Goal: Task Accomplishment & Management: Manage account settings

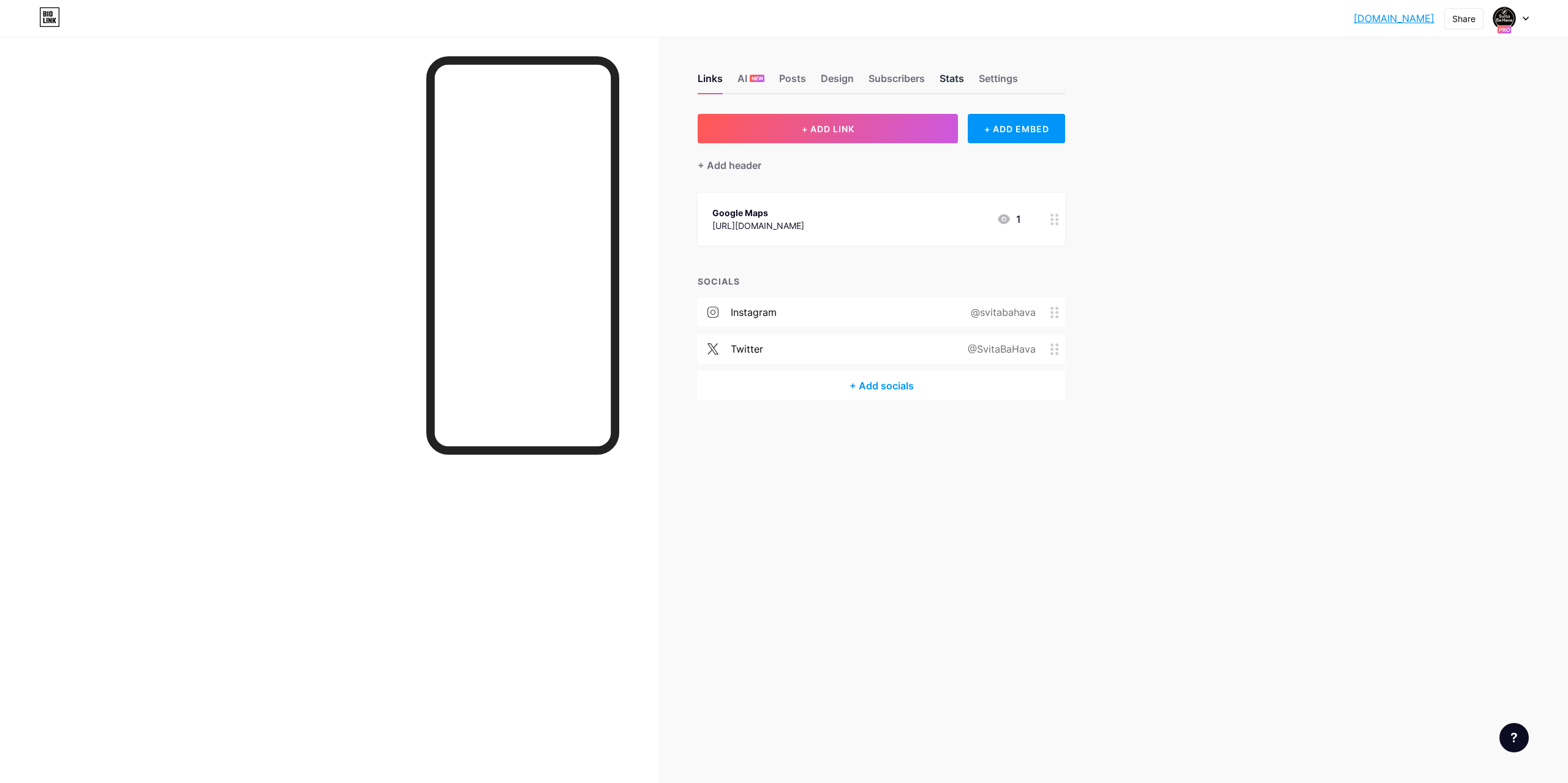
click at [946, 80] on div "Stats" at bounding box center [951, 82] width 24 height 22
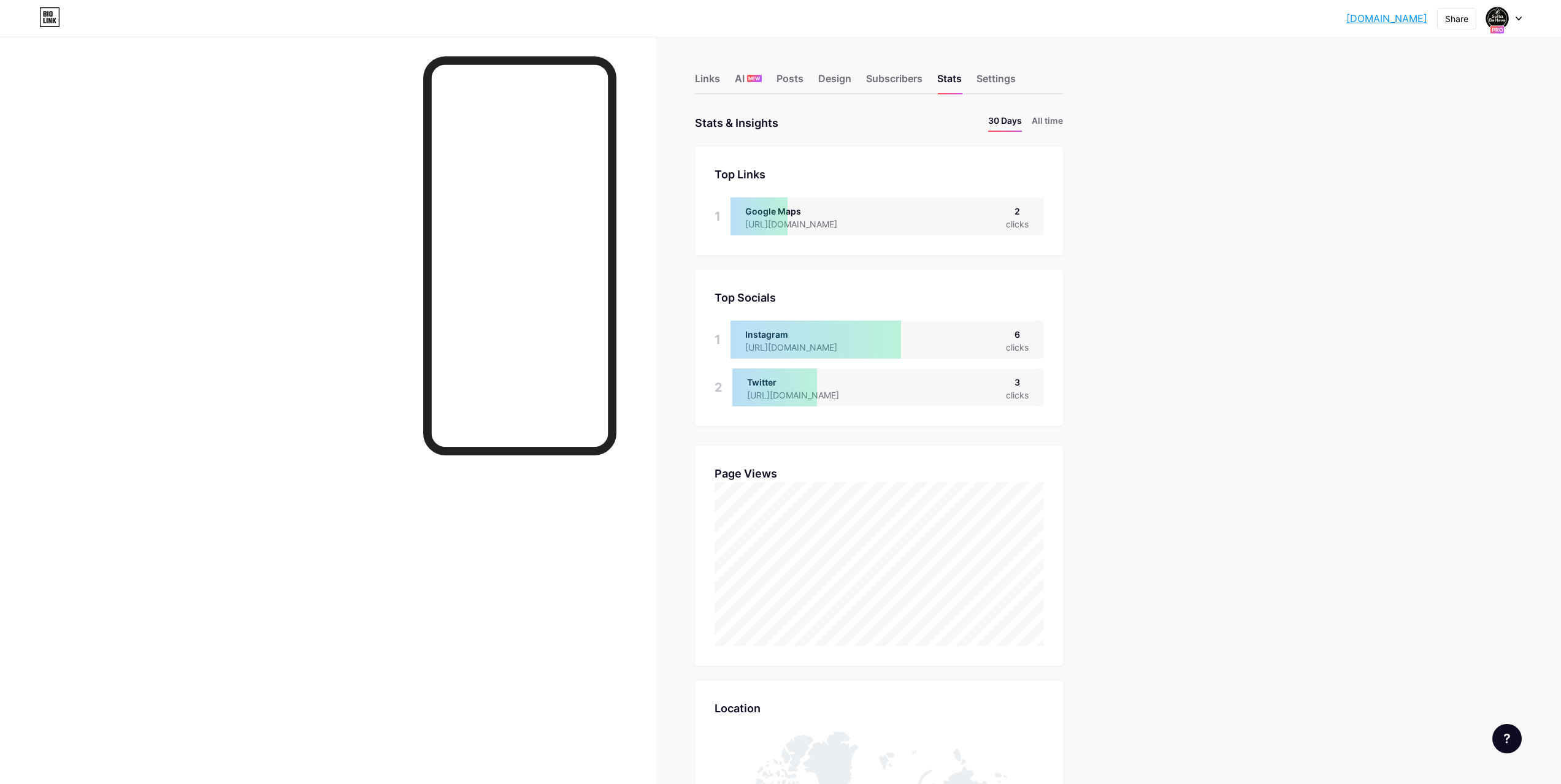
drag, startPoint x: 1189, startPoint y: 662, endPoint x: 1199, endPoint y: 30, distance: 632.1
click at [1358, 13] on link "[DOMAIN_NAME]" at bounding box center [1387, 18] width 81 height 14
click at [791, 77] on div "Posts" at bounding box center [790, 82] width 27 height 22
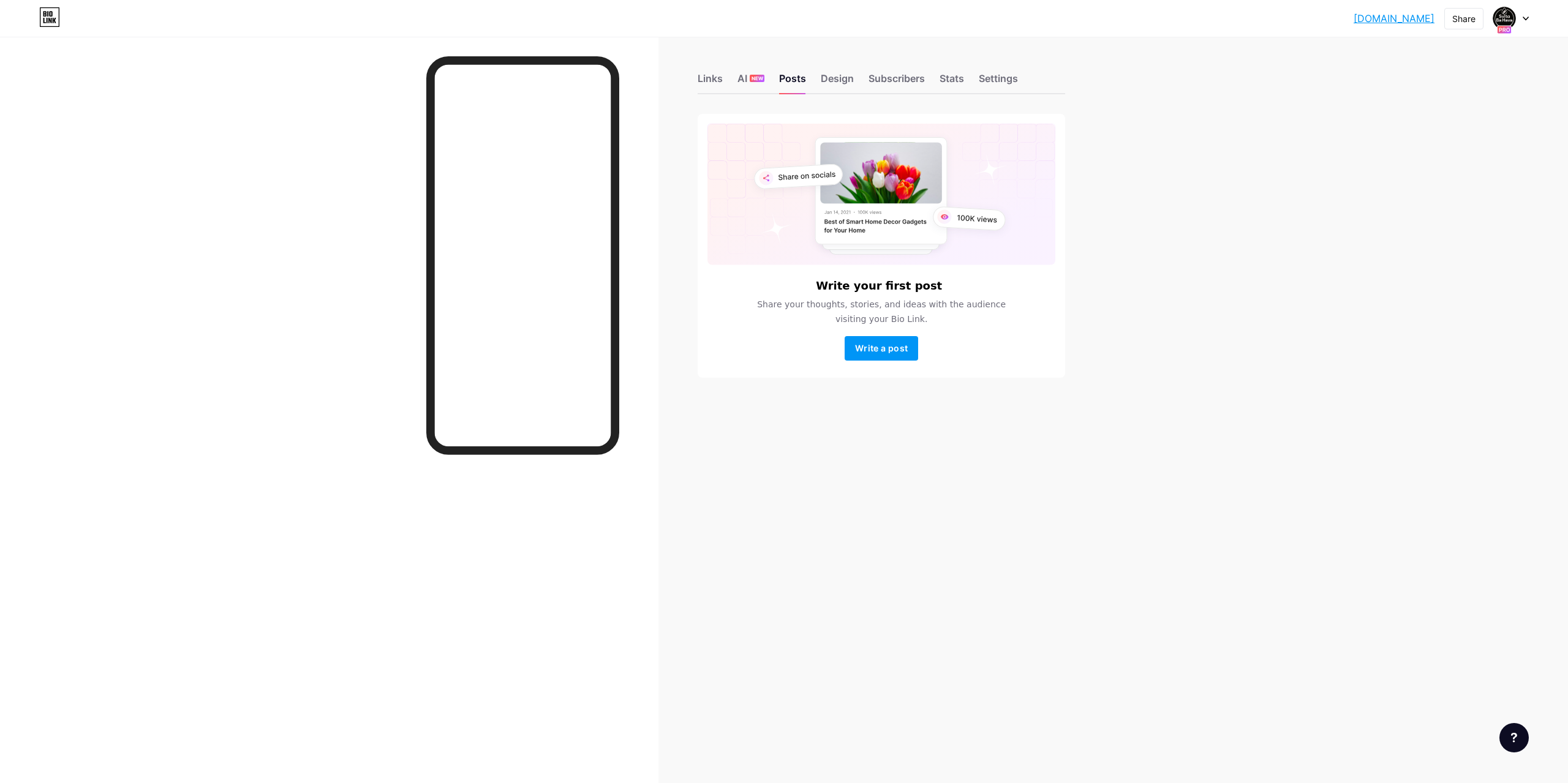
click at [897, 67] on div "Links AI NEW Posts Design Subscribers Stats Settings" at bounding box center [882, 72] width 368 height 43
click at [896, 73] on div "Subscribers" at bounding box center [897, 82] width 56 height 22
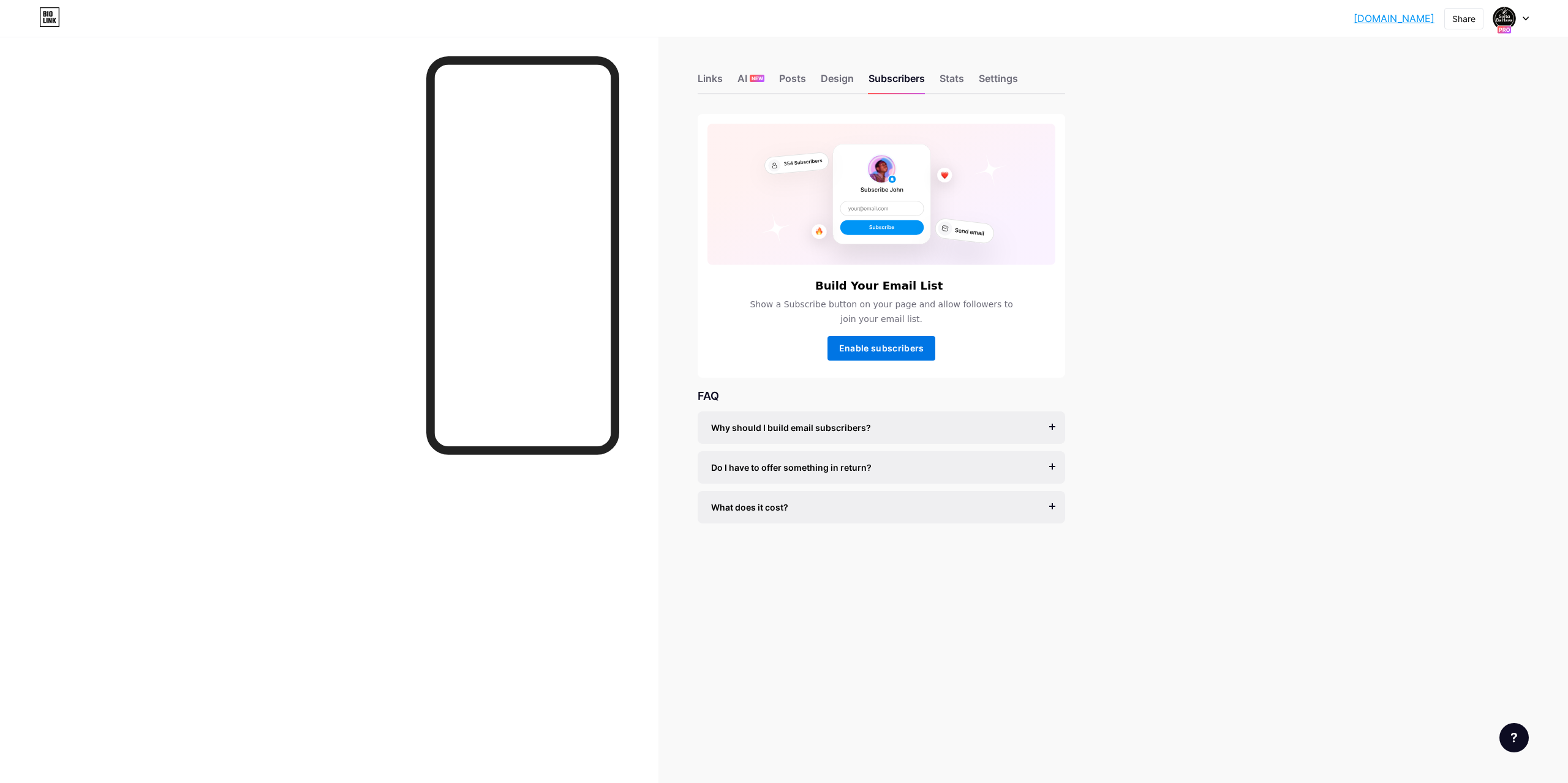
click at [910, 347] on span "Enable subscribers" at bounding box center [882, 348] width 85 height 10
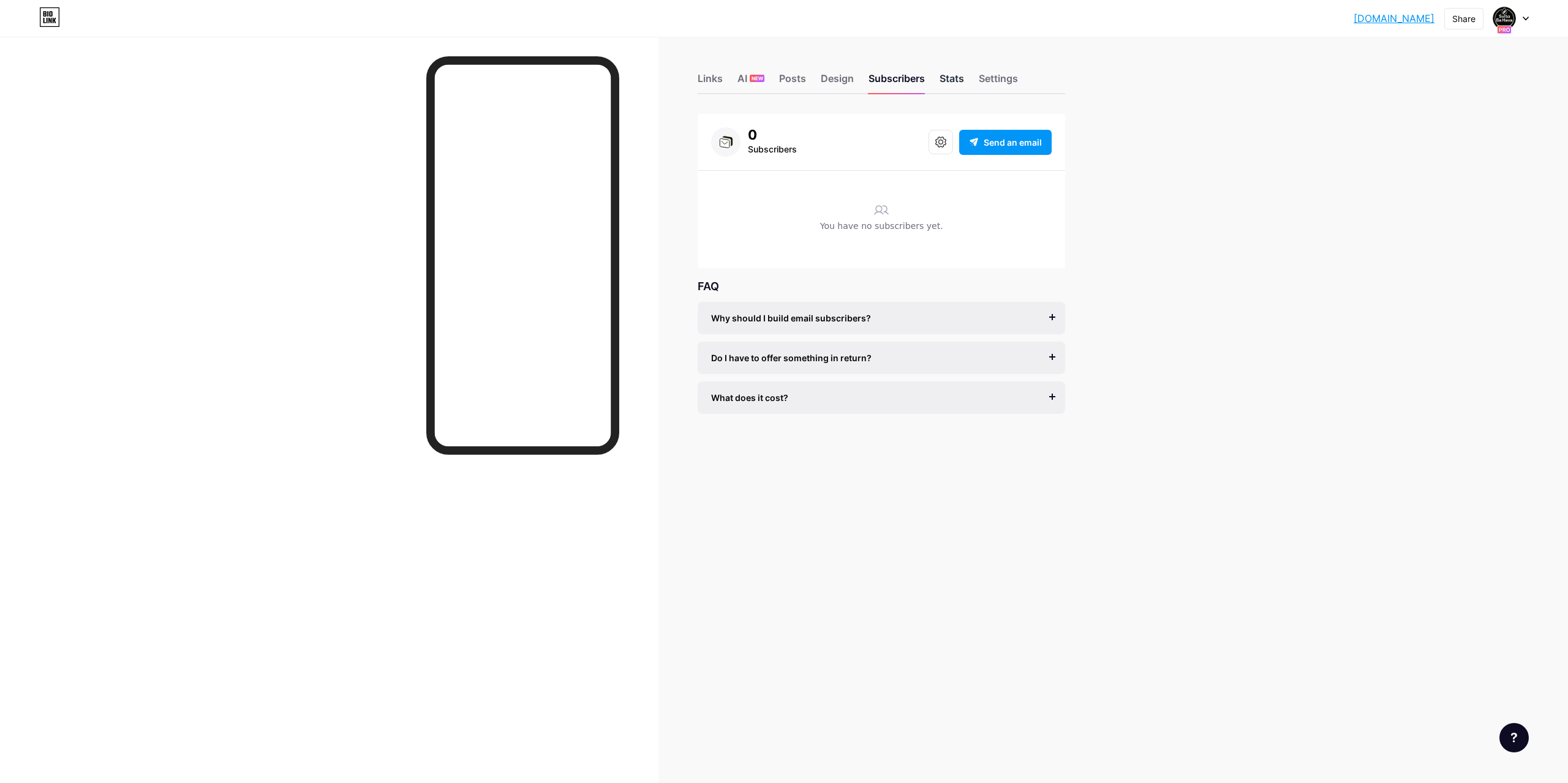
click at [941, 86] on div "Stats" at bounding box center [951, 82] width 24 height 22
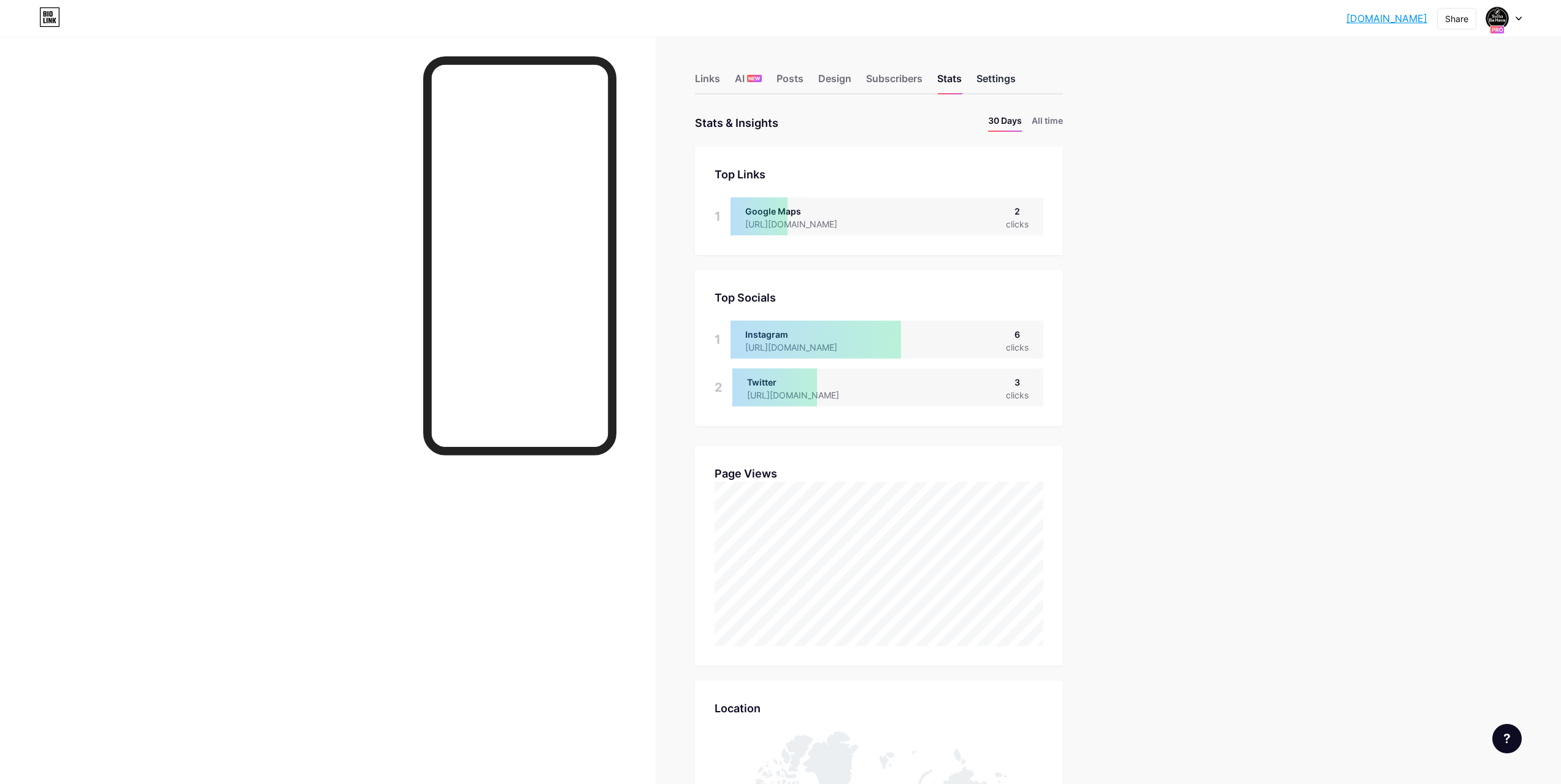
click at [1013, 86] on div "Settings" at bounding box center [996, 82] width 40 height 22
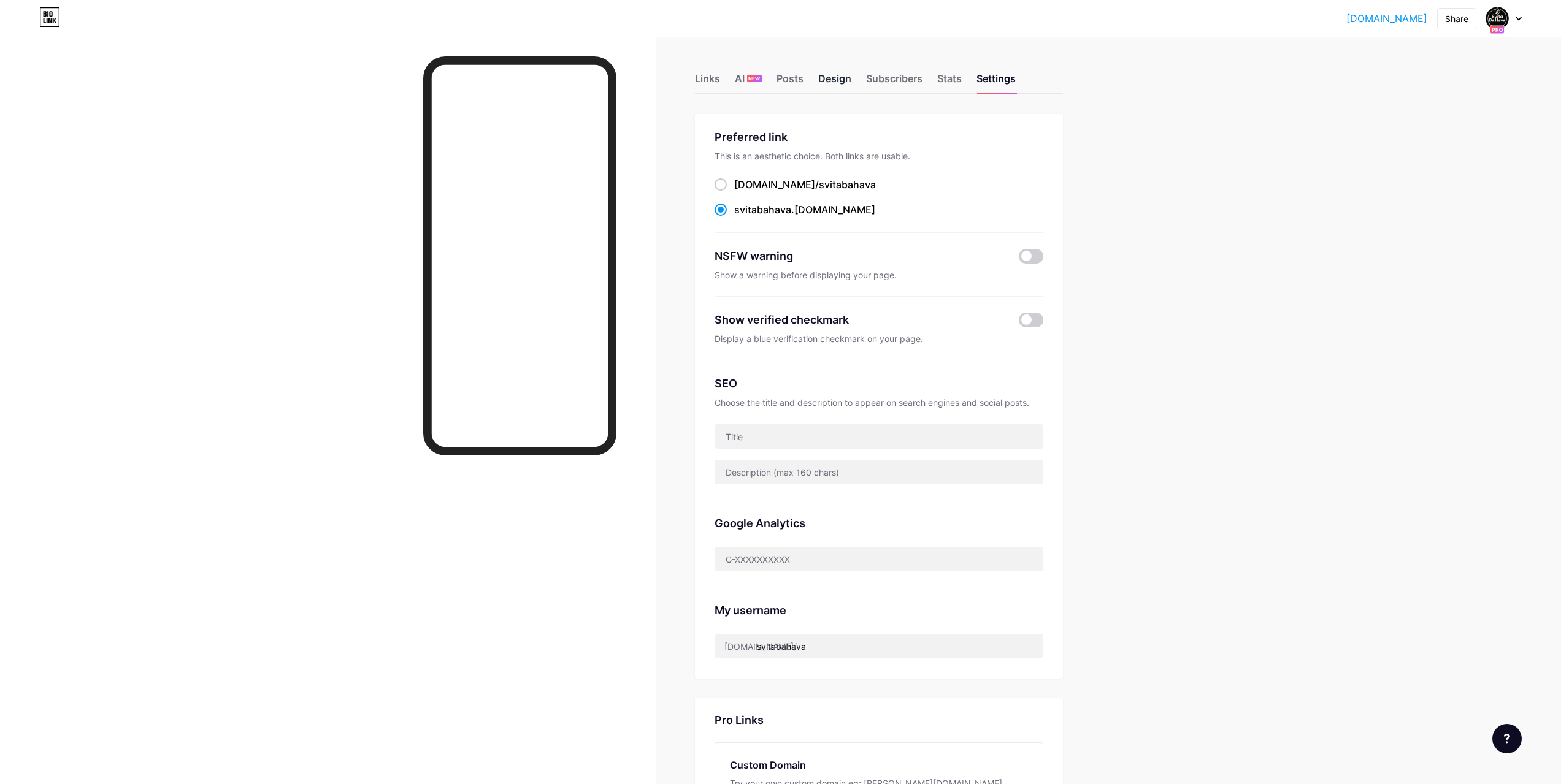
click at [839, 80] on div "Design" at bounding box center [835, 82] width 33 height 22
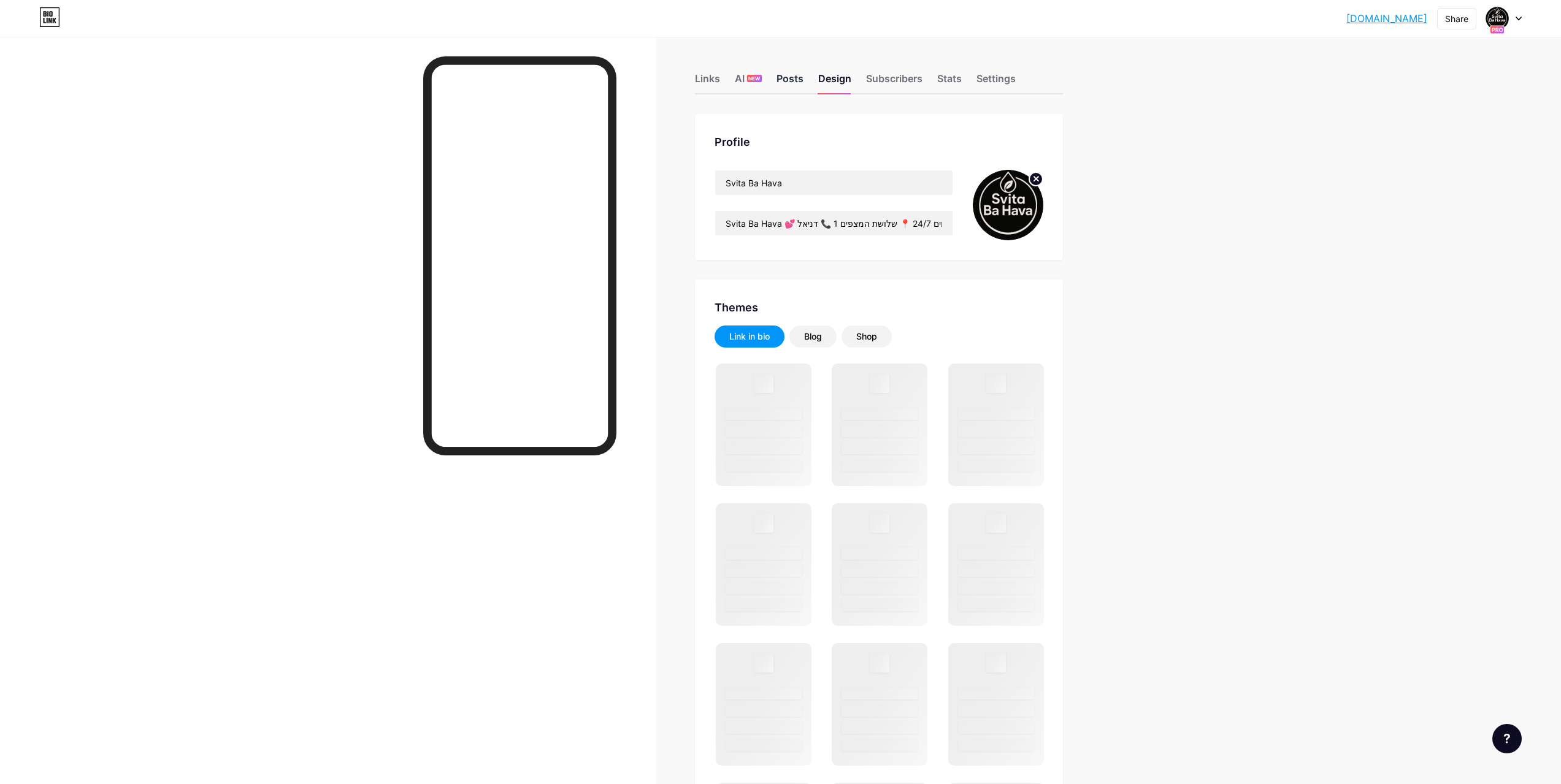
click at [799, 77] on div "Posts" at bounding box center [790, 82] width 27 height 22
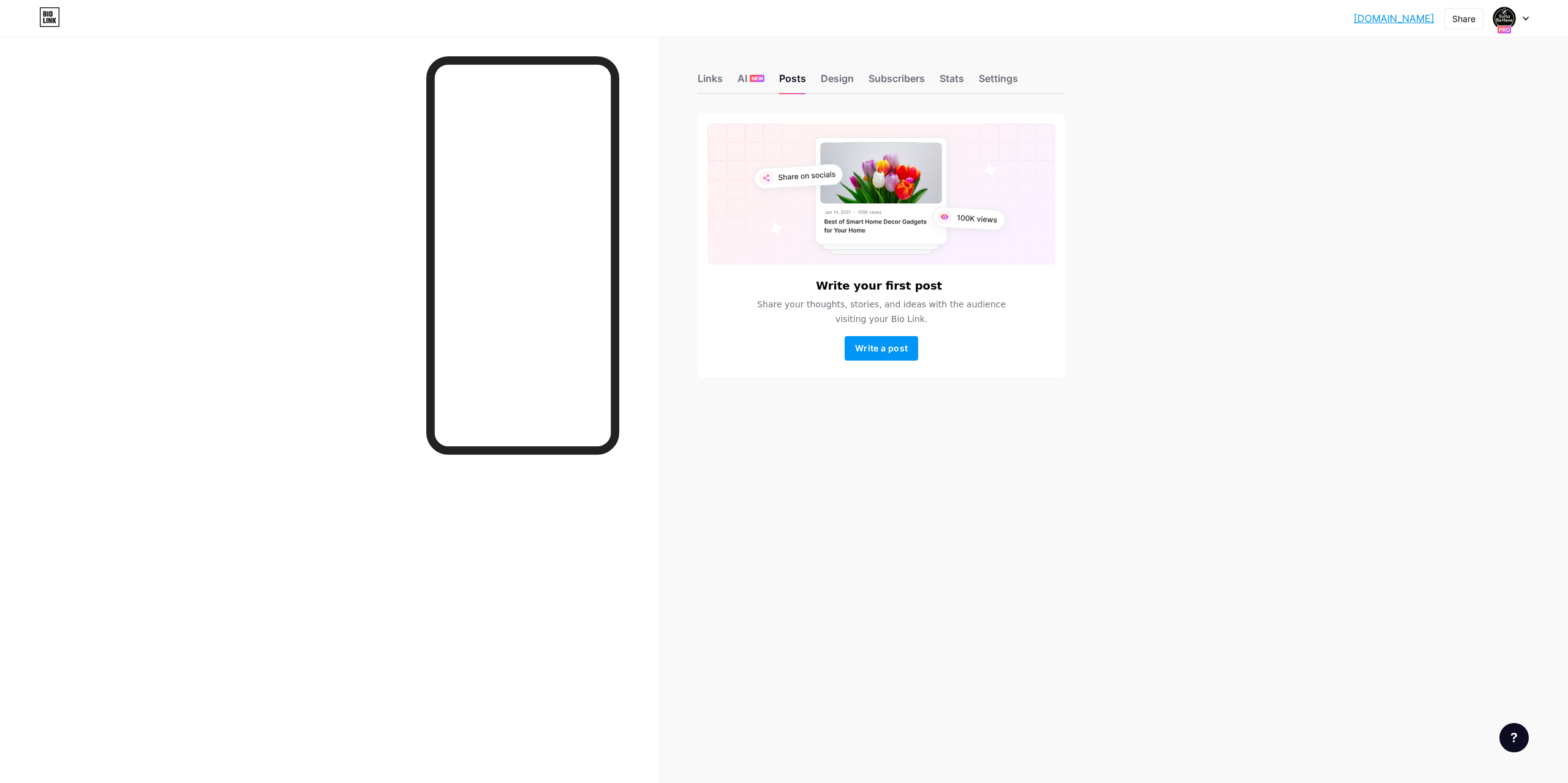
click at [1534, 20] on div "[DOMAIN_NAME]... [DOMAIN_NAME] Share Switch accounts Svita Ba Hava [DOMAIN_NAME…" at bounding box center [784, 19] width 1568 height 22
click at [1525, 17] on icon at bounding box center [1526, 19] width 6 height 4
click at [1422, 140] on link "Account settings" at bounding box center [1452, 139] width 152 height 33
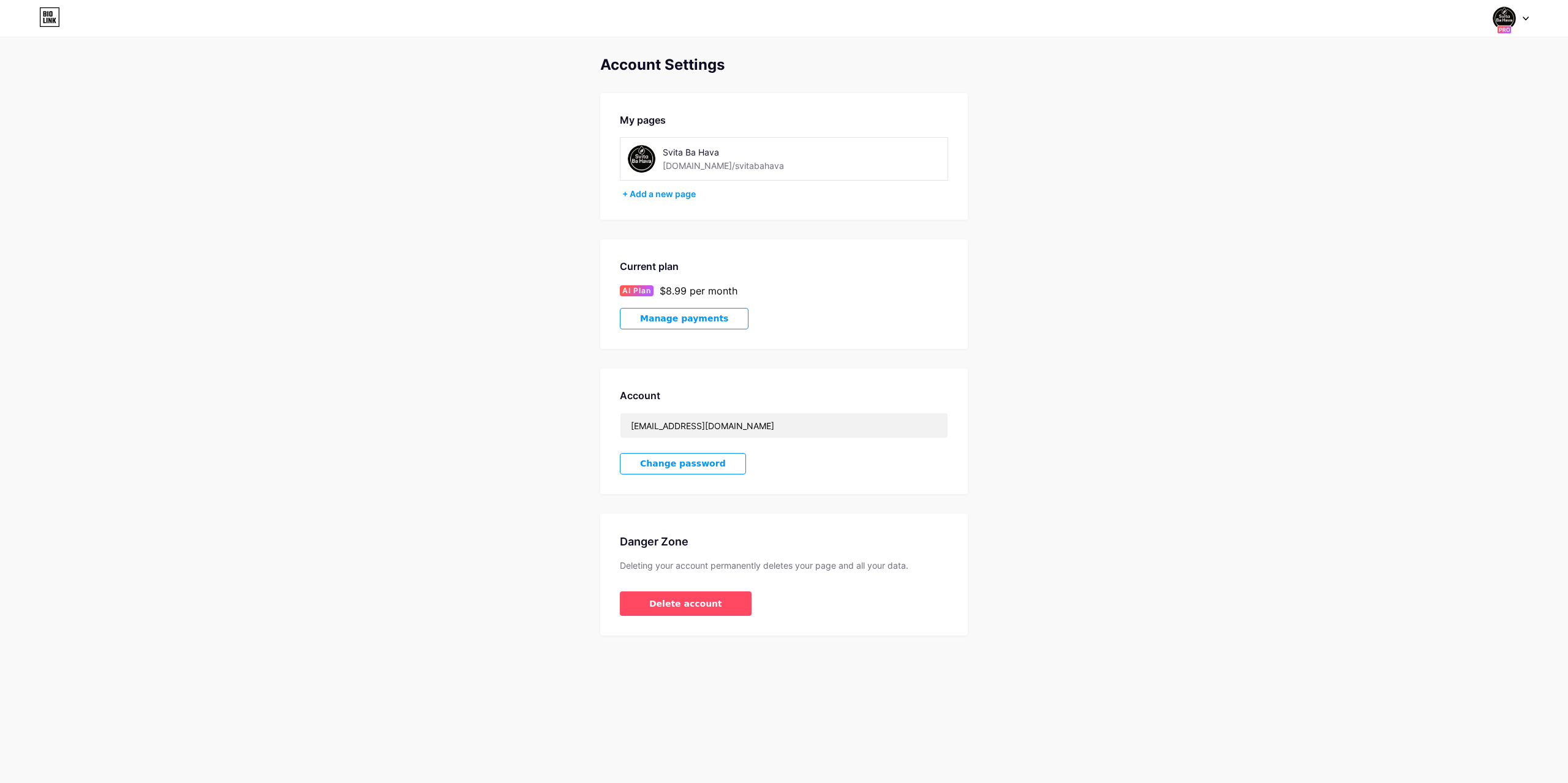
click at [681, 323] on span "Manage payments" at bounding box center [684, 319] width 88 height 10
click at [45, 11] on icon at bounding box center [50, 17] width 21 height 19
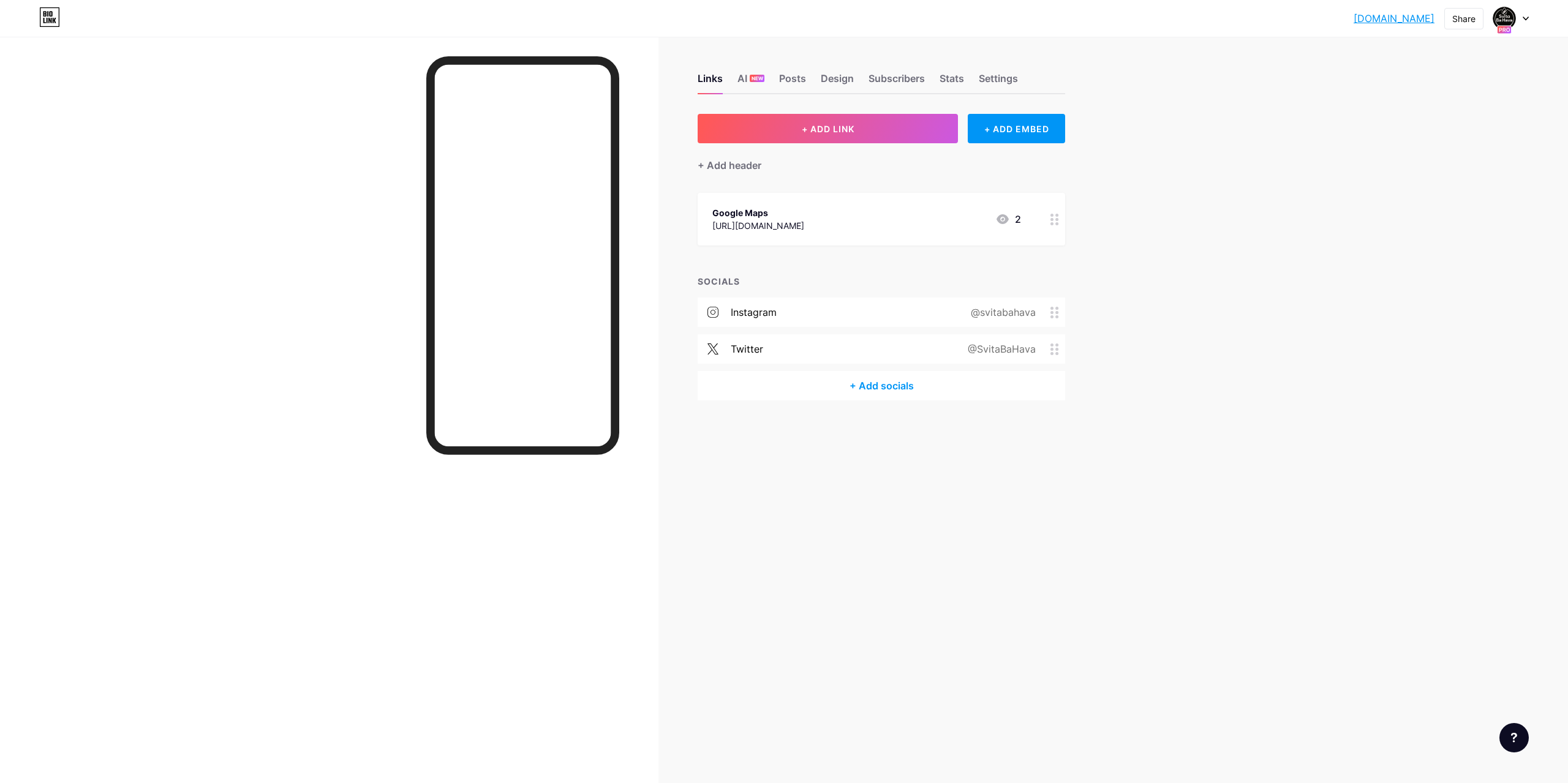
click at [772, 75] on div "Links AI NEW Posts Design Subscribers Stats Settings" at bounding box center [882, 72] width 368 height 43
click at [797, 71] on div "Posts" at bounding box center [792, 82] width 27 height 22
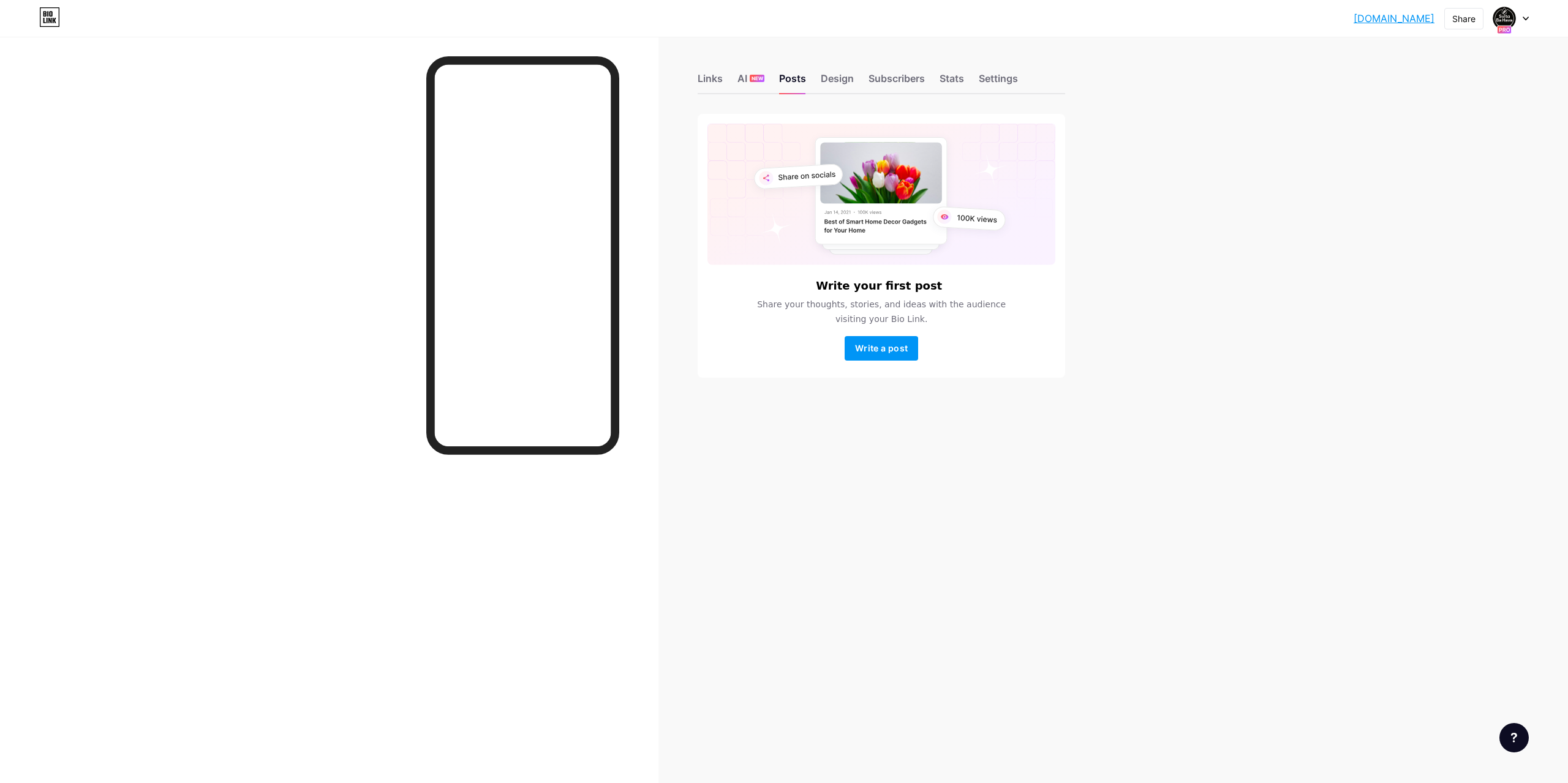
click at [737, 82] on div "Links AI NEW Posts Design Subscribers Stats Settings" at bounding box center [882, 72] width 368 height 43
click at [739, 82] on div "AI NEW" at bounding box center [751, 82] width 27 height 22
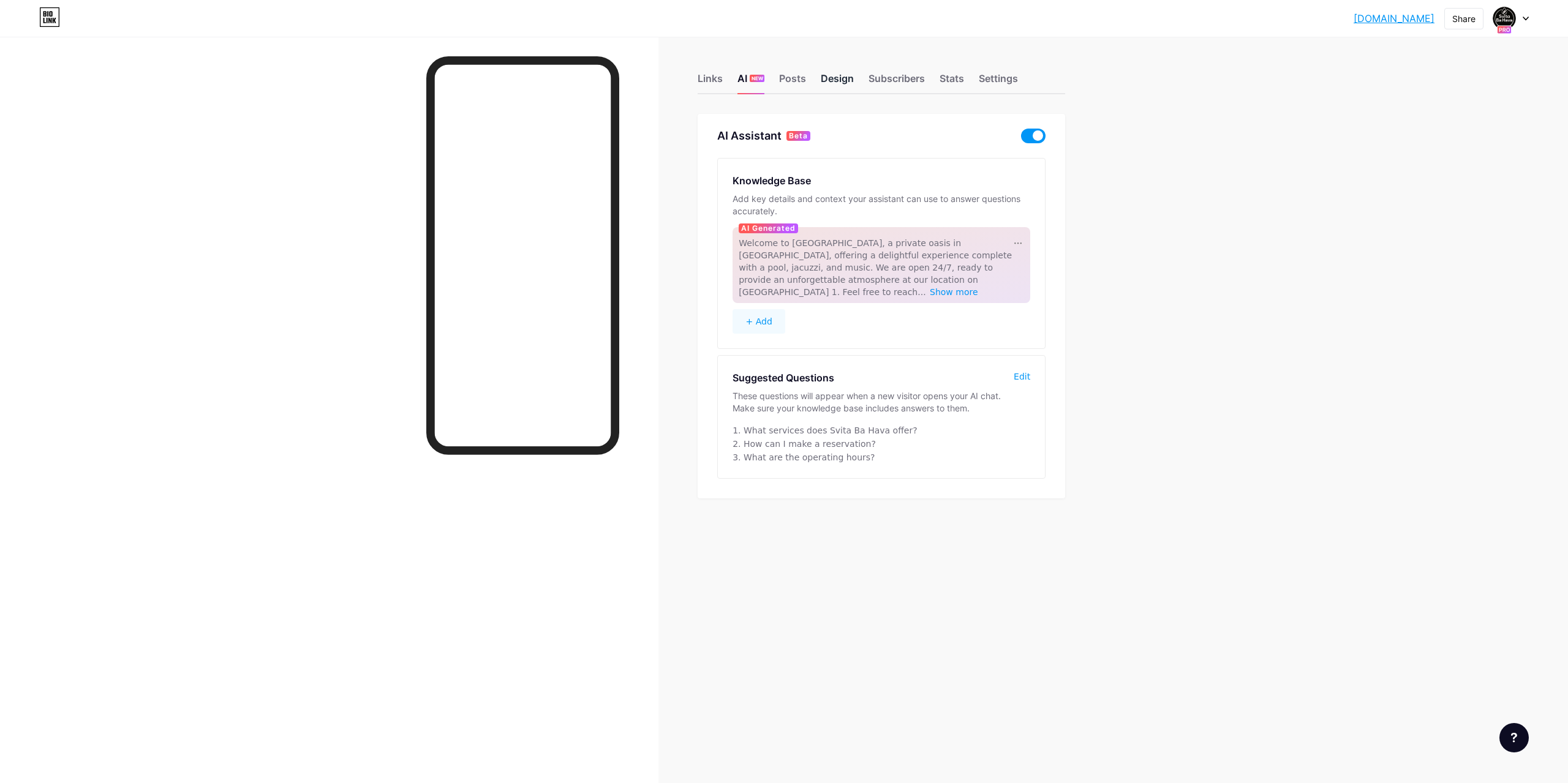
click at [824, 79] on div "Design" at bounding box center [837, 82] width 33 height 22
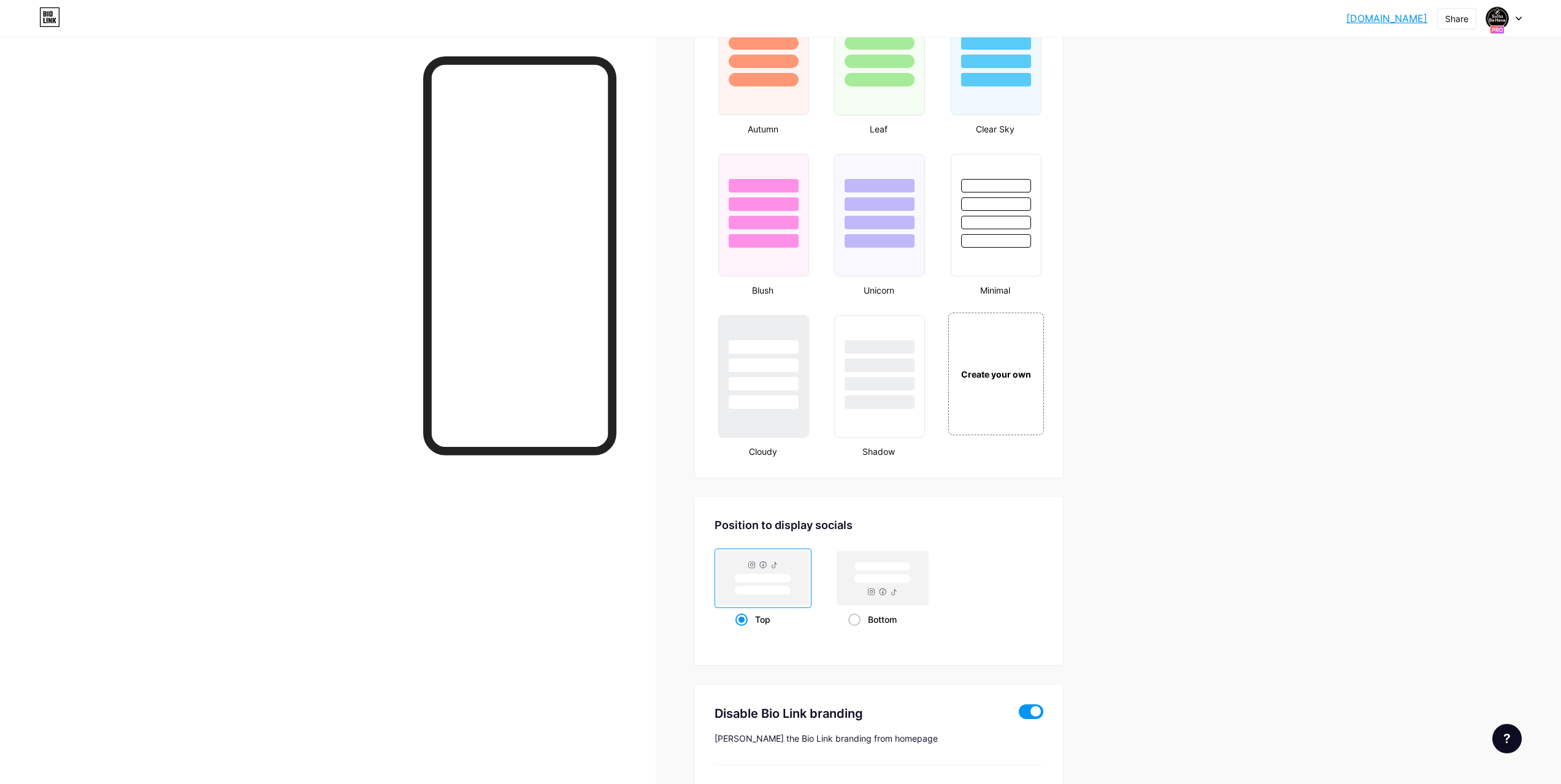
scroll to position [1303, 0]
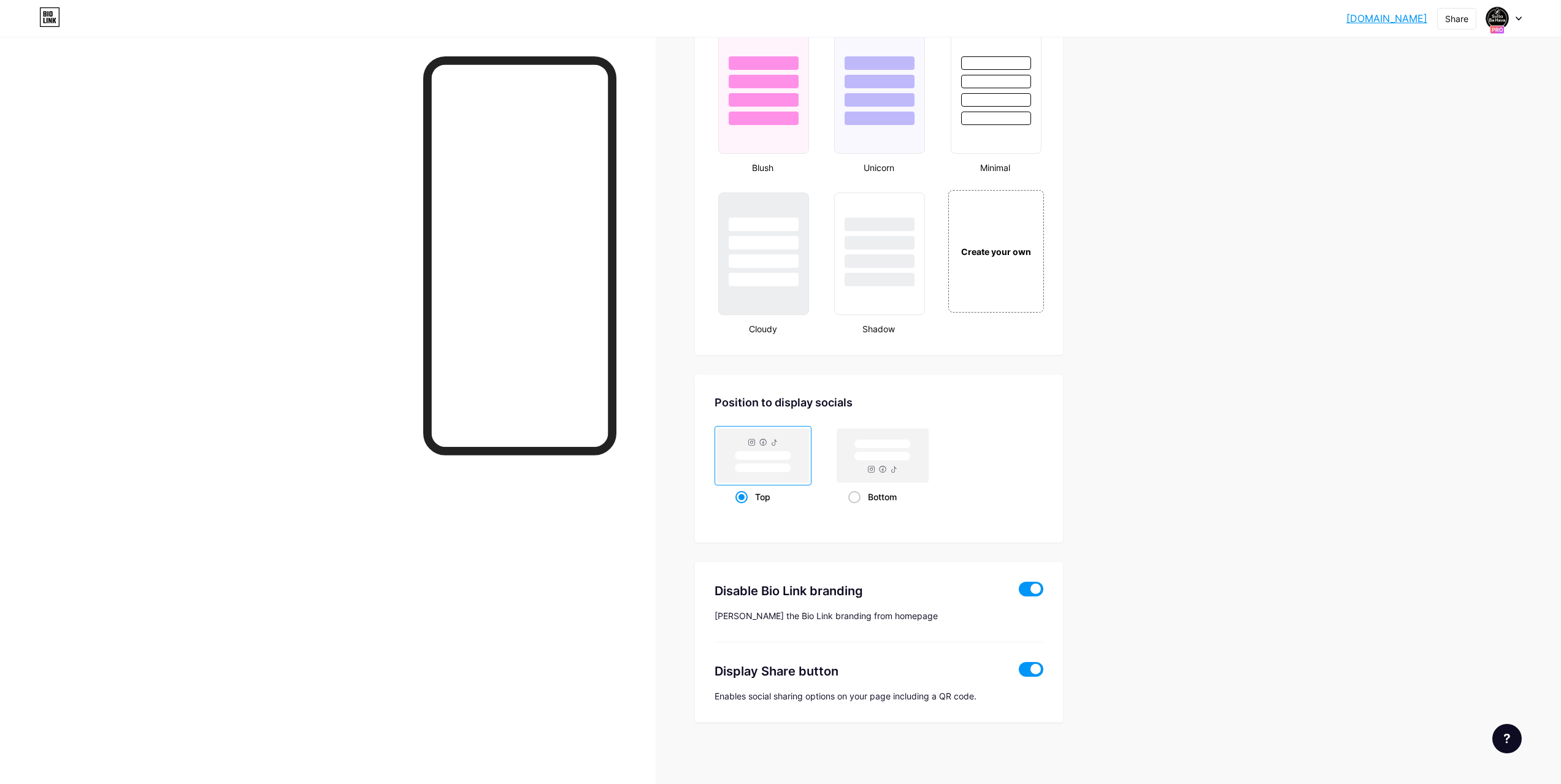
click at [1028, 587] on span at bounding box center [1031, 589] width 24 height 14
click at [1019, 593] on input "checkbox" at bounding box center [1019, 593] width 0 height 0
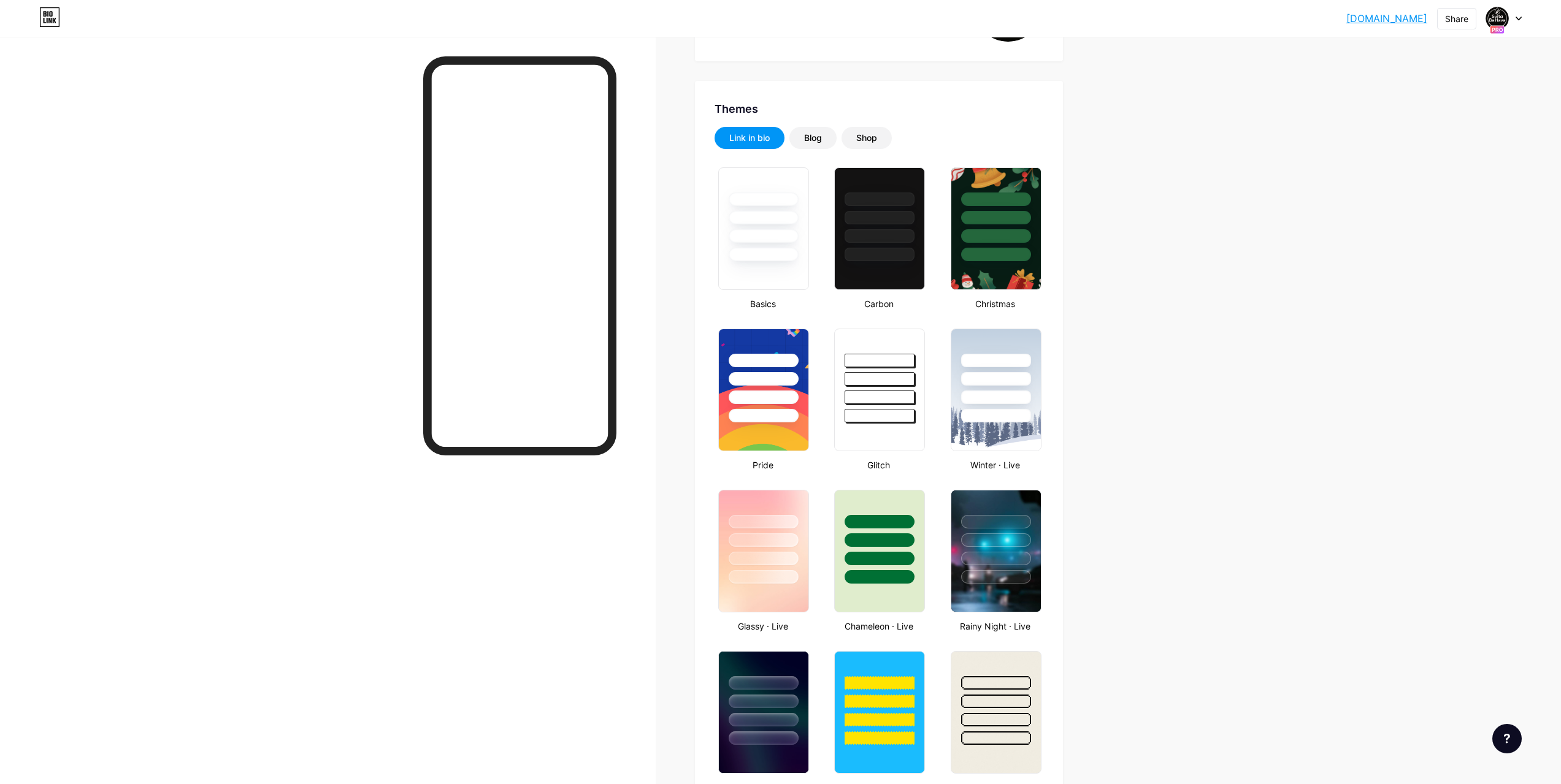
scroll to position [0, 0]
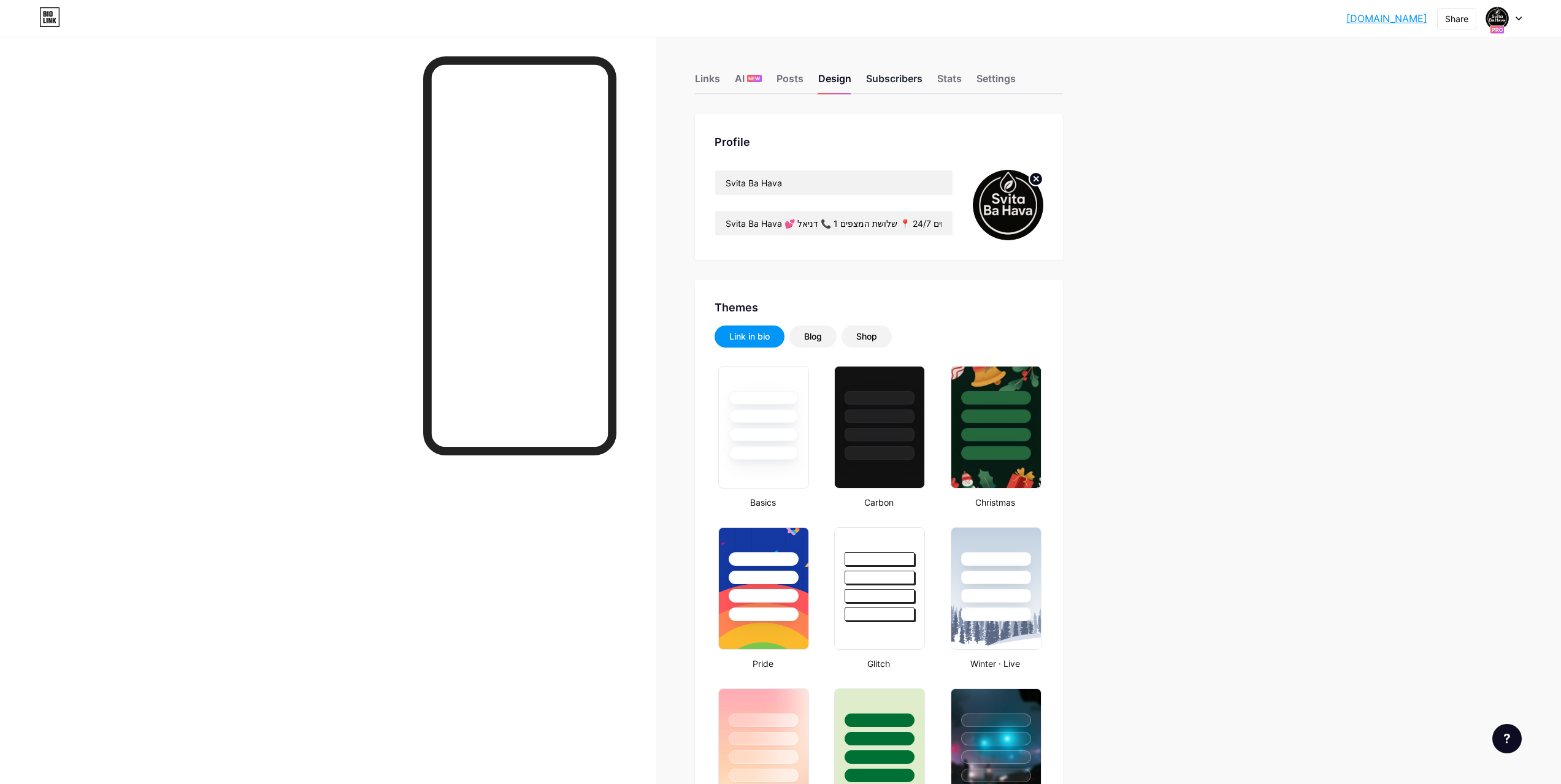
click at [911, 85] on div "Subscribers" at bounding box center [894, 82] width 56 height 22
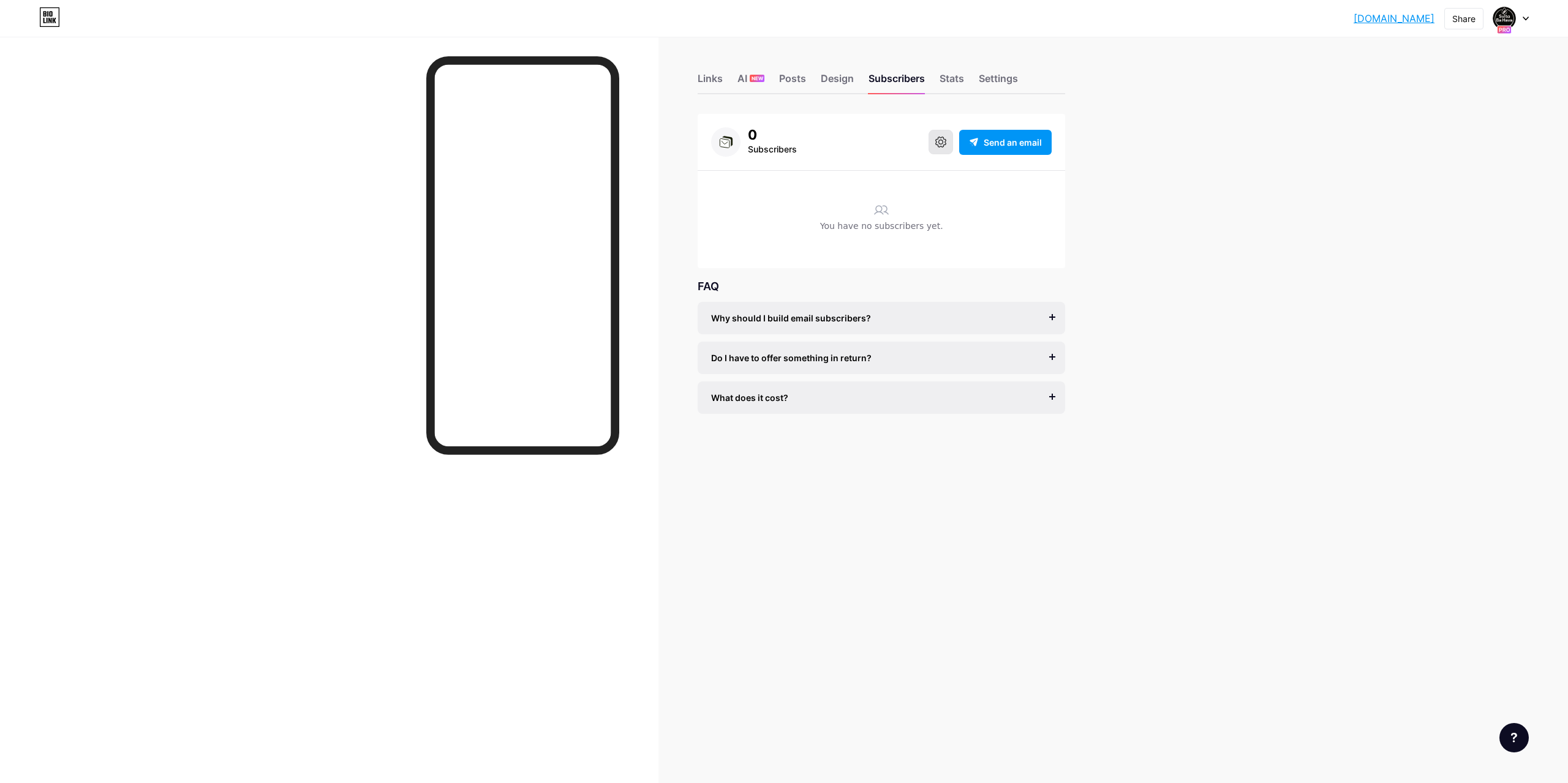
click at [935, 148] on button at bounding box center [940, 141] width 24 height 24
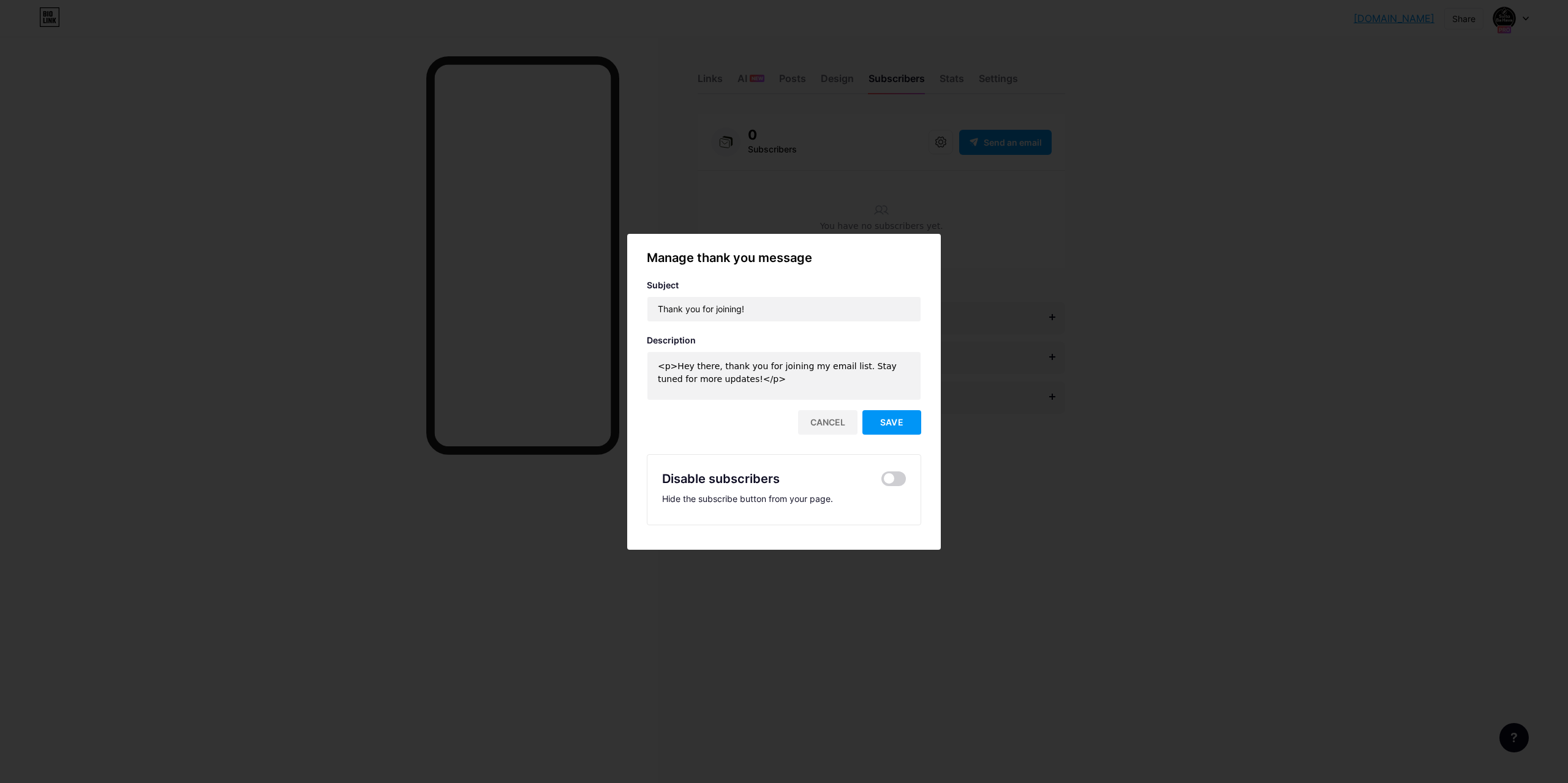
click at [1267, 319] on div at bounding box center [784, 391] width 1568 height 783
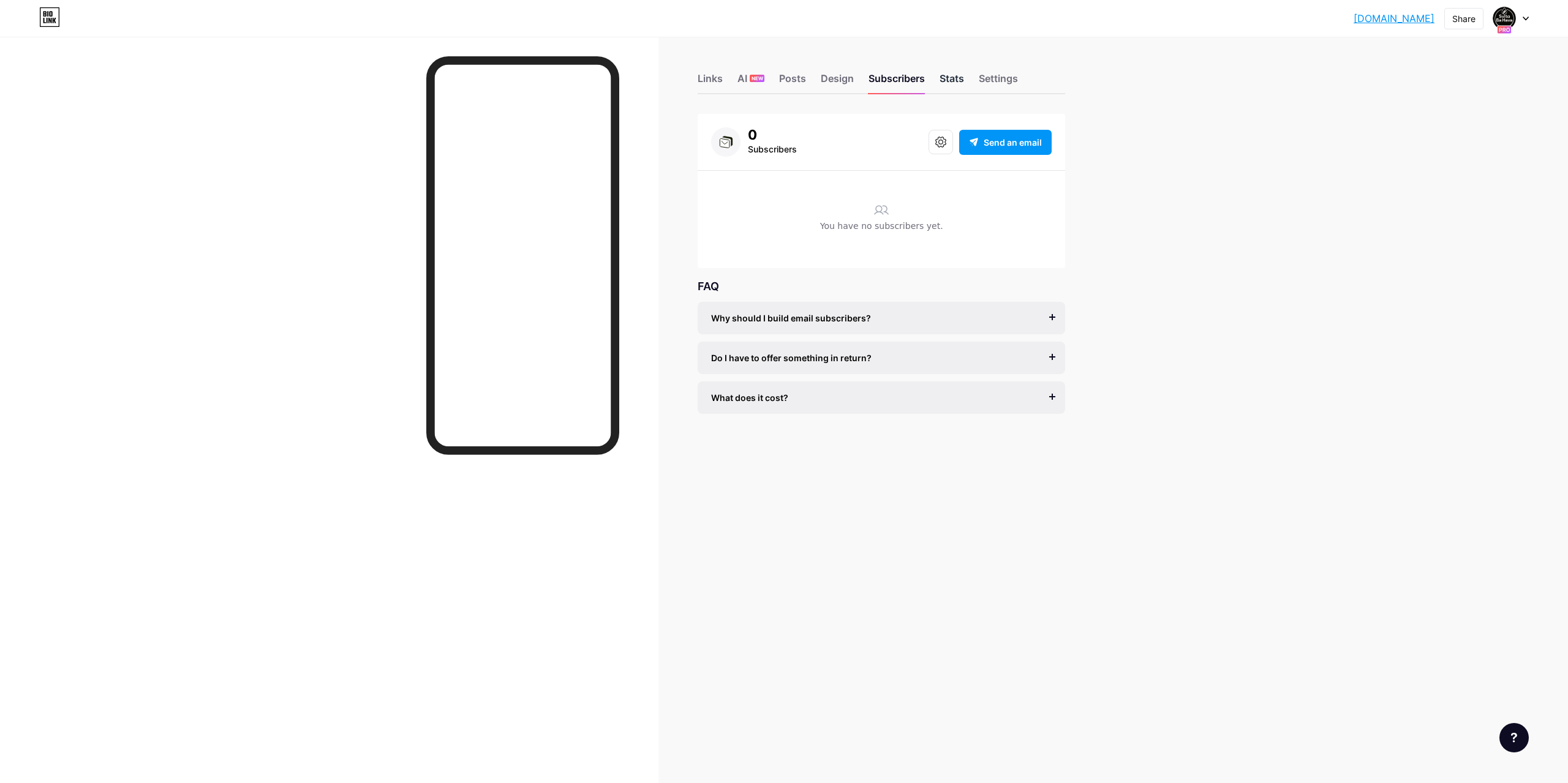
click at [944, 81] on div "Stats" at bounding box center [951, 82] width 24 height 22
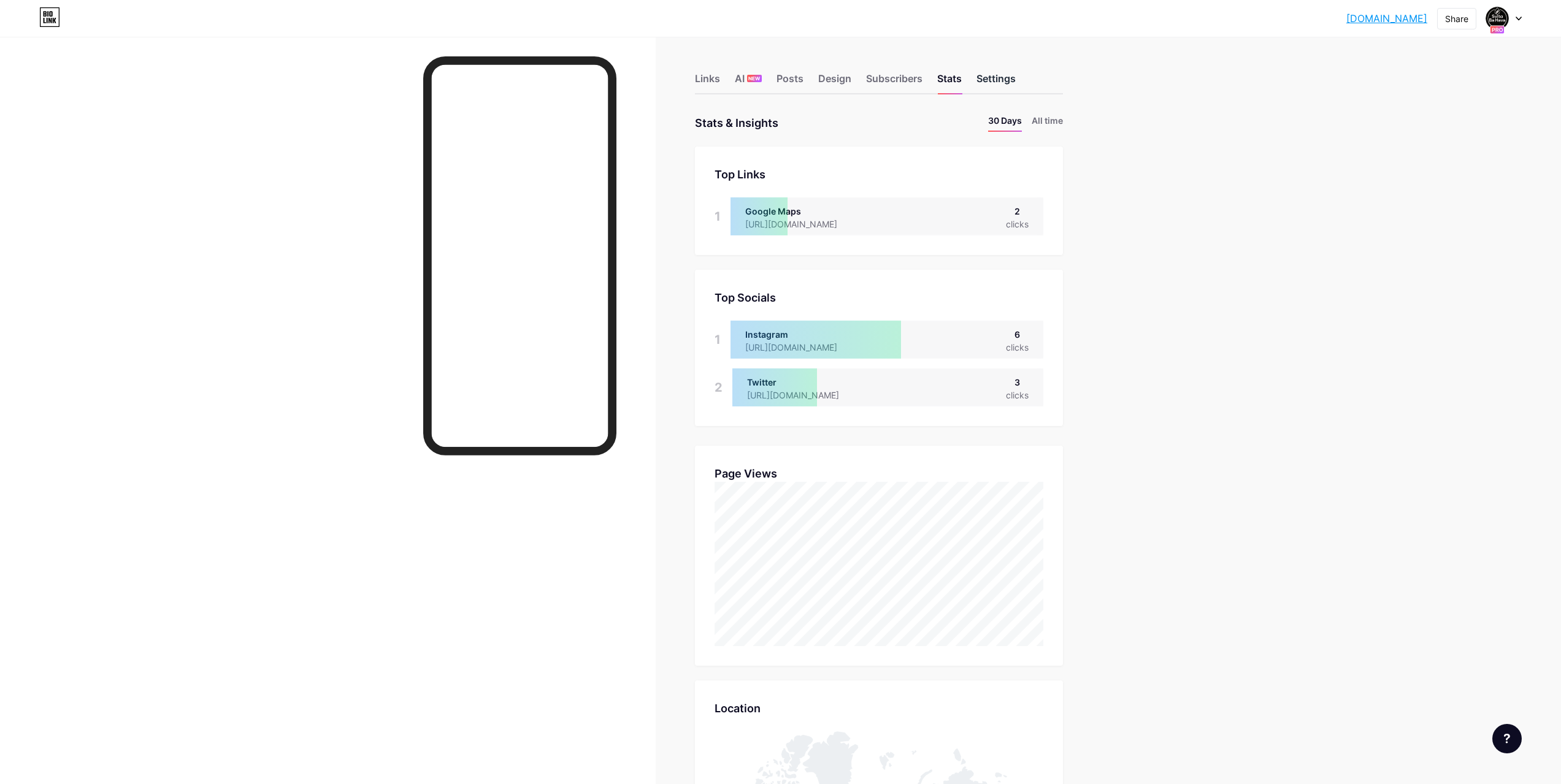
scroll to position [784, 1561]
click at [992, 77] on div "Settings" at bounding box center [996, 82] width 40 height 22
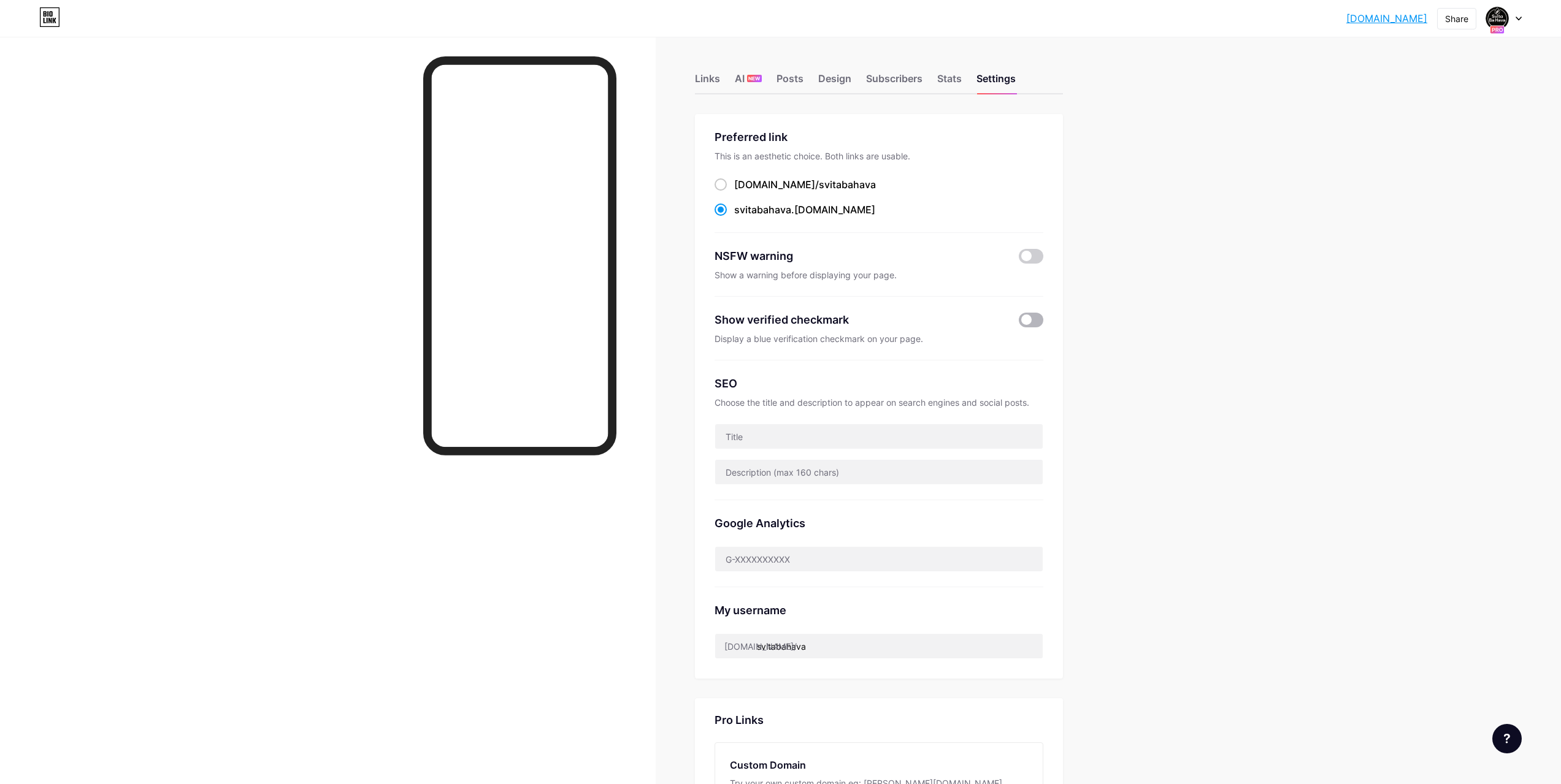
click at [1038, 319] on span at bounding box center [1031, 319] width 24 height 14
click at [1019, 323] on input "checkbox" at bounding box center [1019, 323] width 0 height 0
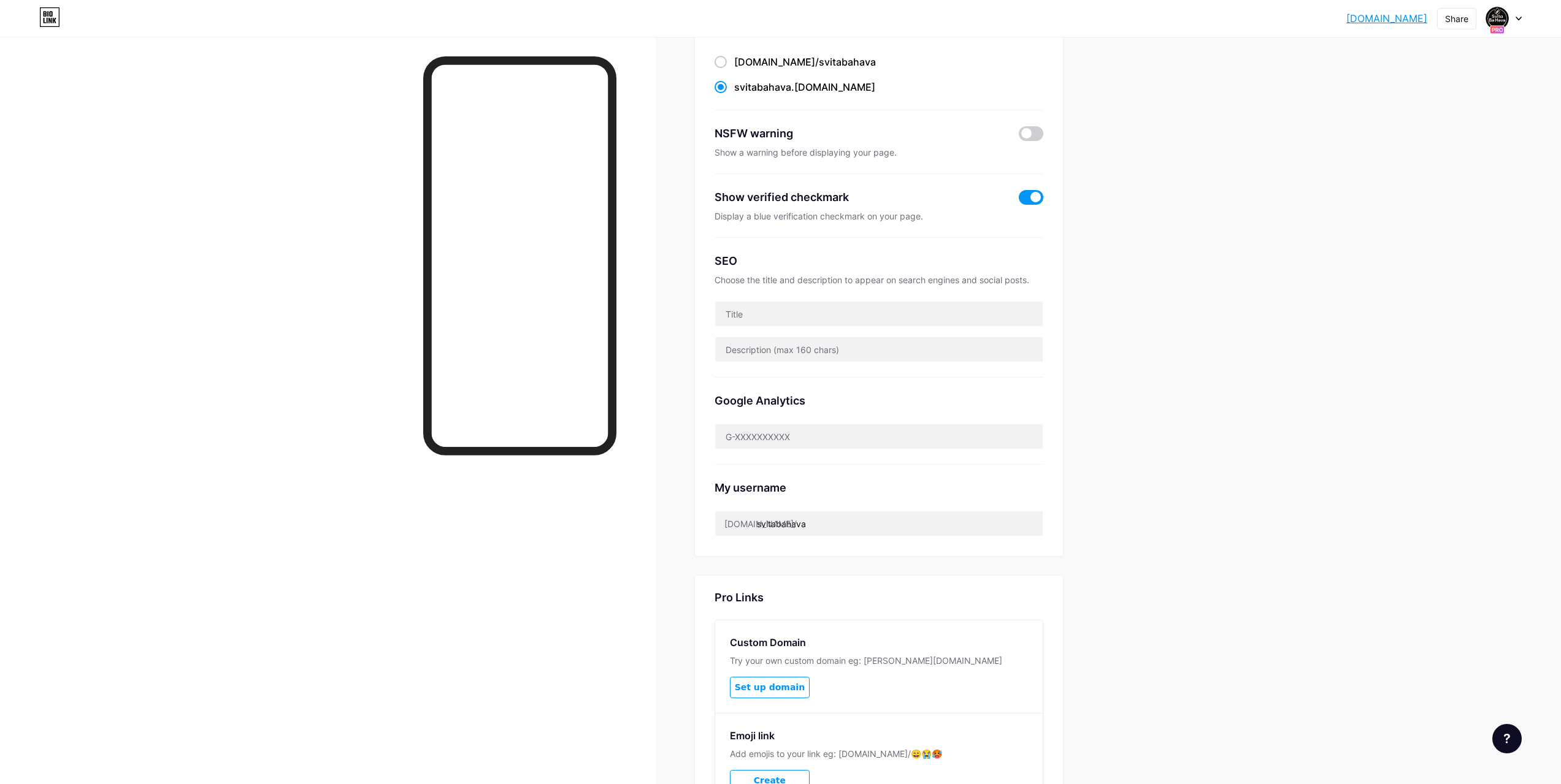
scroll to position [248, 0]
